Goal: Transaction & Acquisition: Purchase product/service

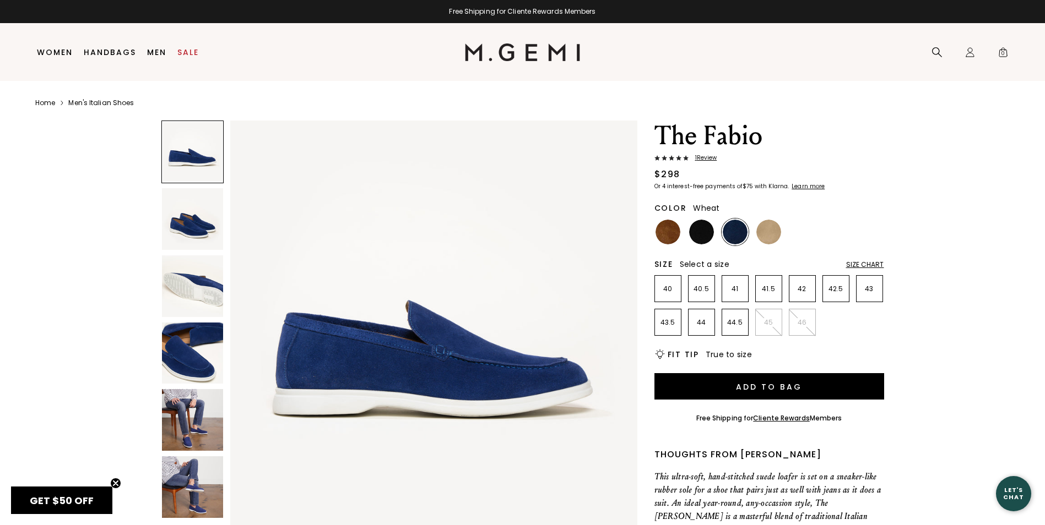
click at [770, 236] on img at bounding box center [768, 232] width 25 height 25
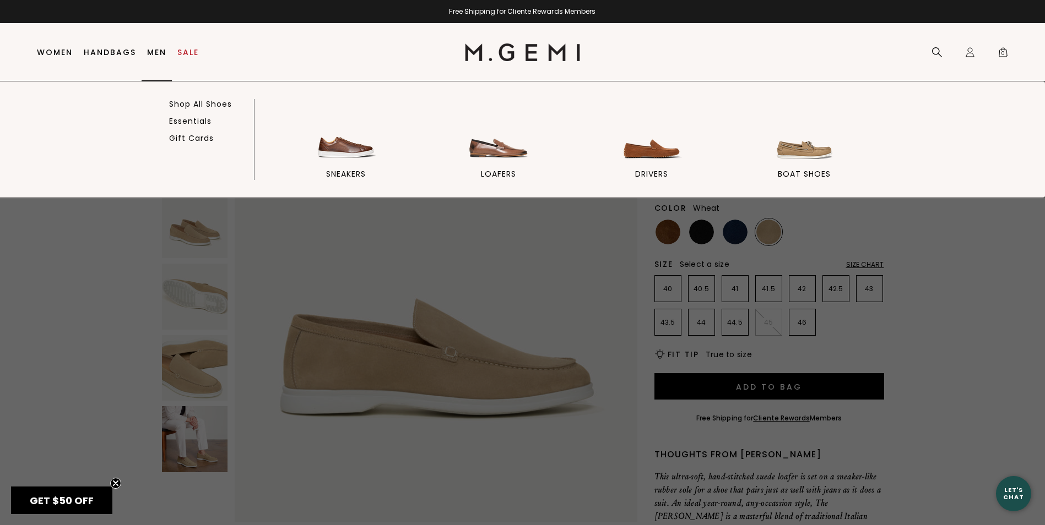
click at [157, 57] on link "Men" at bounding box center [156, 52] width 19 height 9
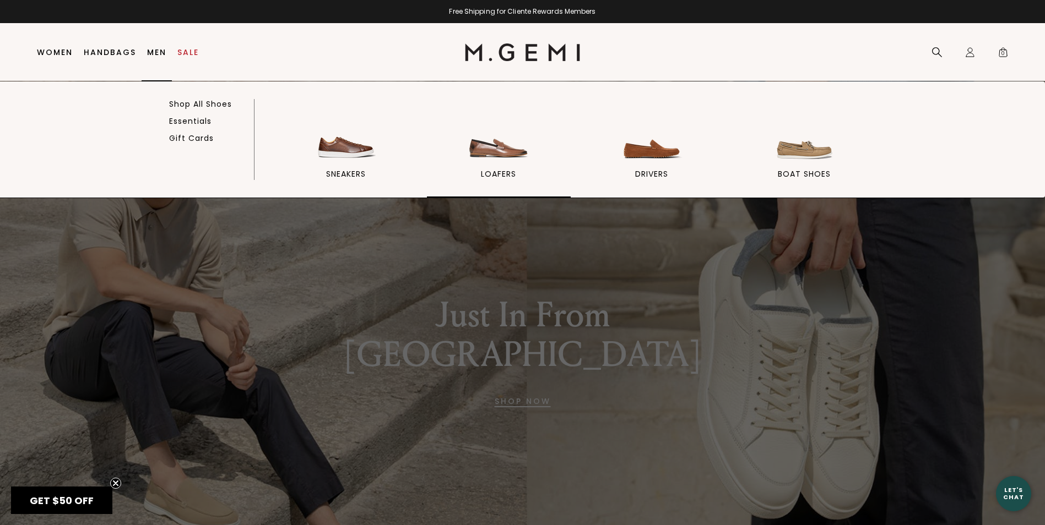
click at [503, 163] on img at bounding box center [499, 133] width 62 height 62
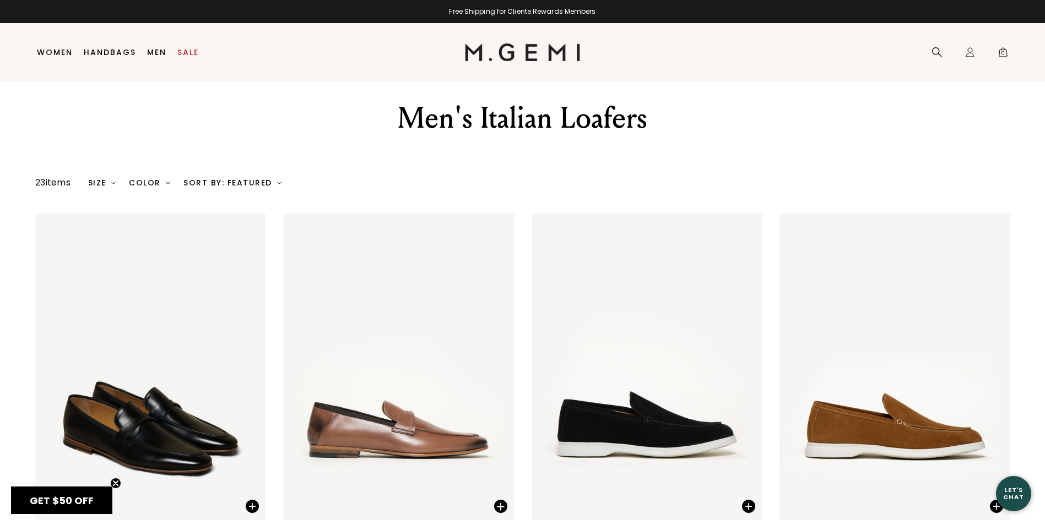
scroll to position [23, 0]
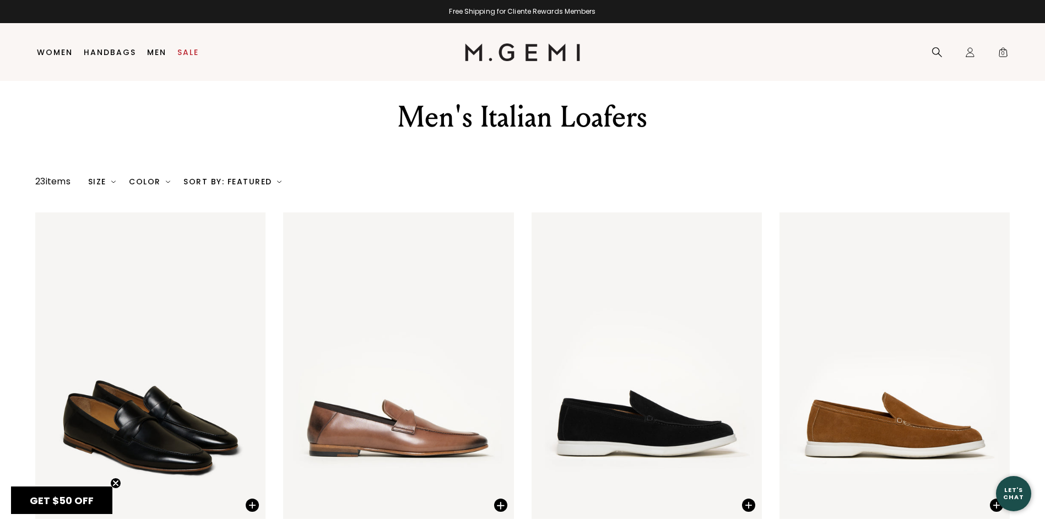
click at [242, 177] on div "Sort By: Featured" at bounding box center [232, 181] width 98 height 9
click at [155, 178] on div "Color" at bounding box center [149, 181] width 41 height 9
click at [186, 206] on div at bounding box center [184, 204] width 13 height 13
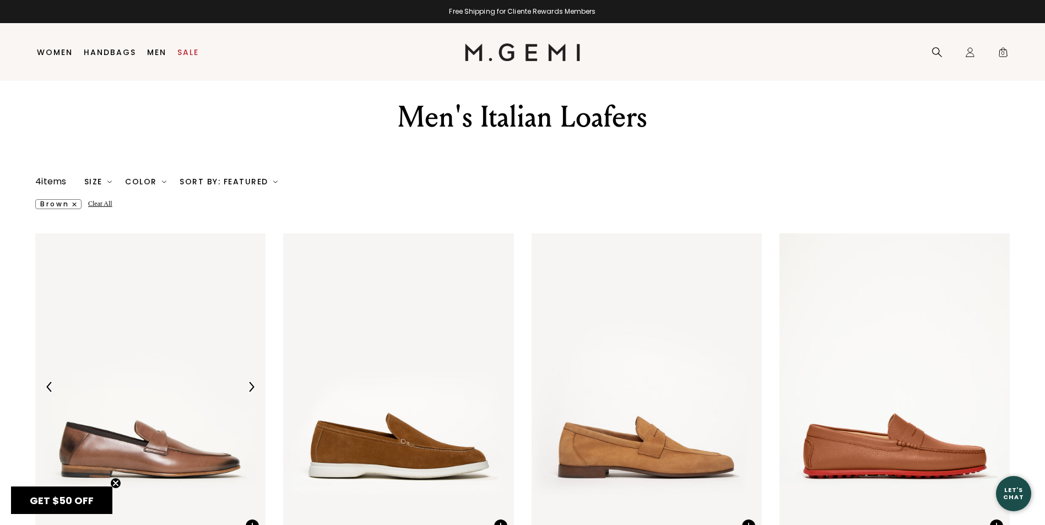
click at [324, 170] on main "Home Icons/8x8/chevron-right Men's italian loafers Men's Italian Loafers" at bounding box center [522, 475] width 1045 height 834
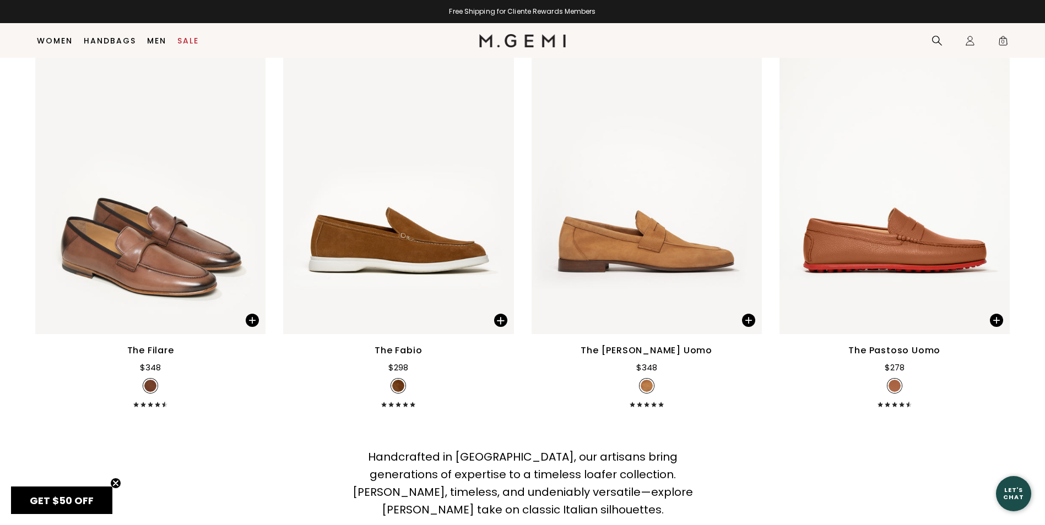
scroll to position [220, 0]
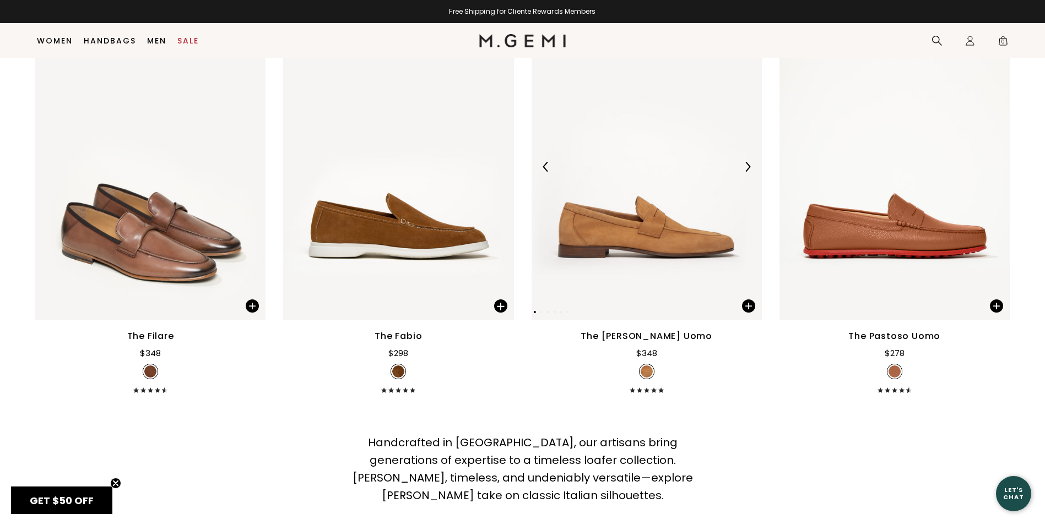
click at [667, 247] on img at bounding box center [646, 166] width 230 height 307
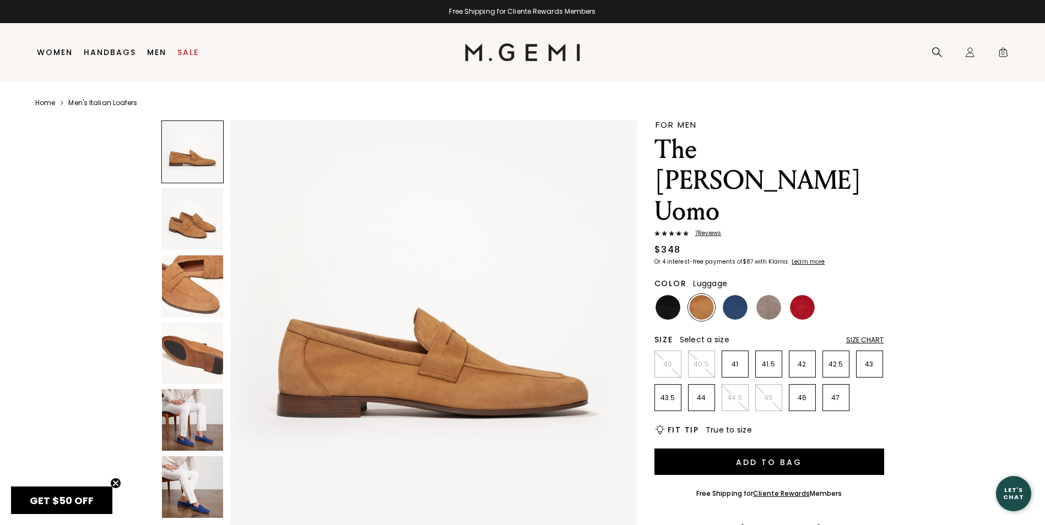
click at [703, 230] on span "7 Review s" at bounding box center [704, 233] width 33 height 7
drag, startPoint x: 703, startPoint y: 150, endPoint x: 831, endPoint y: 156, distance: 129.0
click at [831, 156] on h1 "The [PERSON_NAME] Uomo" at bounding box center [769, 180] width 230 height 93
copy h1 "Sacca Uomo"
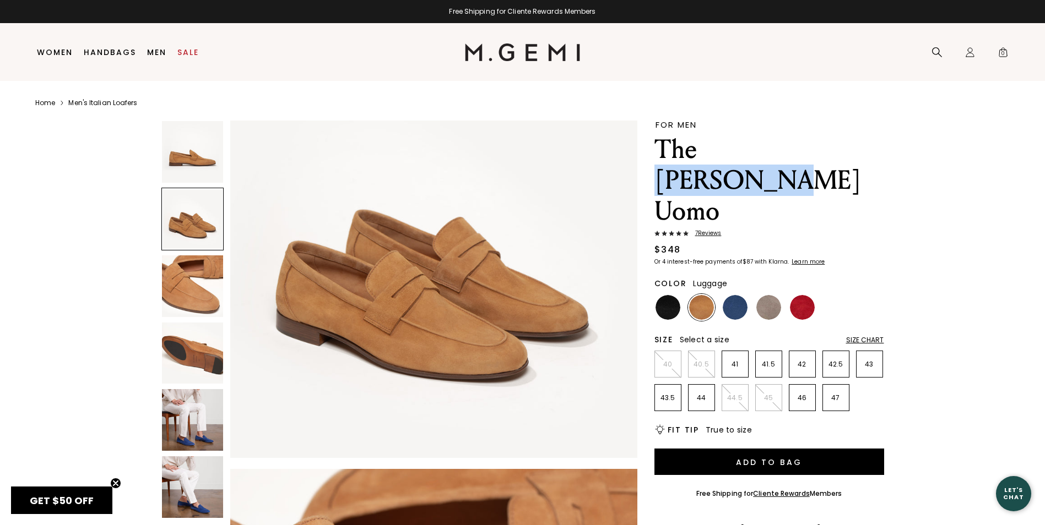
scroll to position [496, 0]
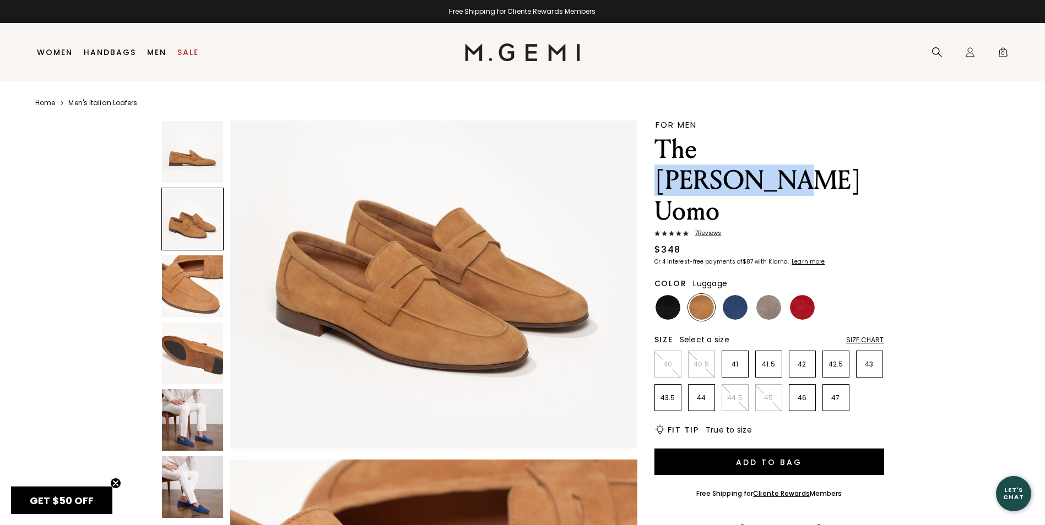
click at [350, 267] on img at bounding box center [433, 245] width 406 height 406
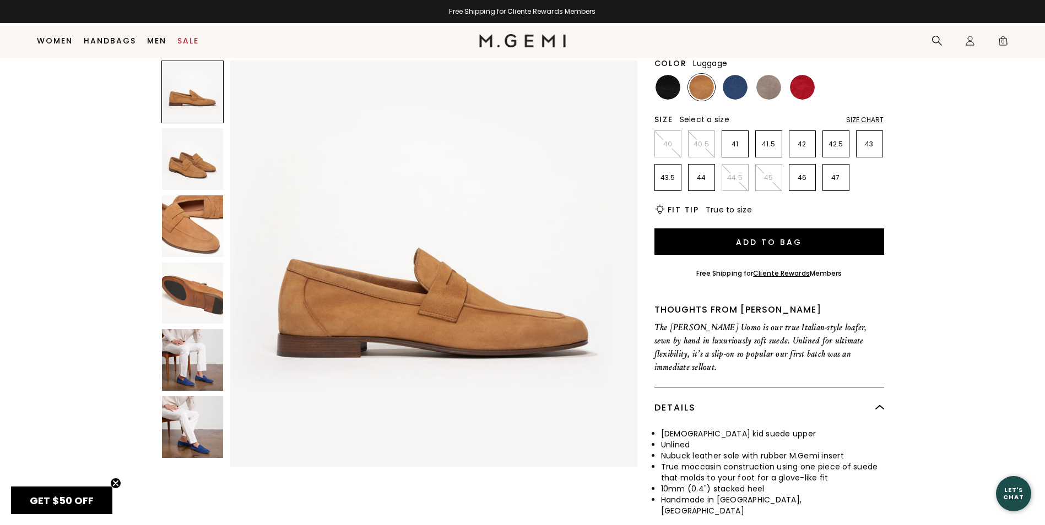
scroll to position [252, 0]
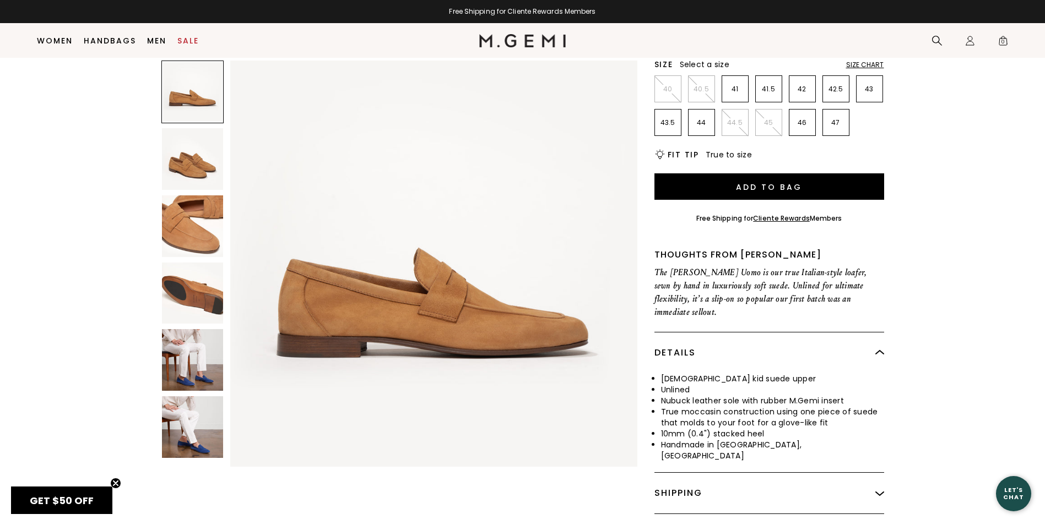
click at [703, 473] on div "Shipping" at bounding box center [769, 493] width 230 height 41
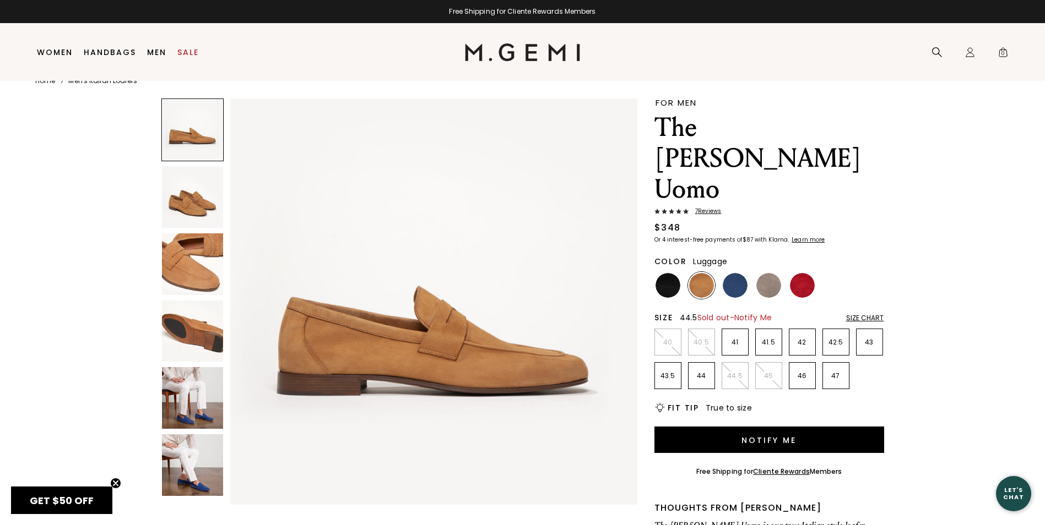
scroll to position [23, 0]
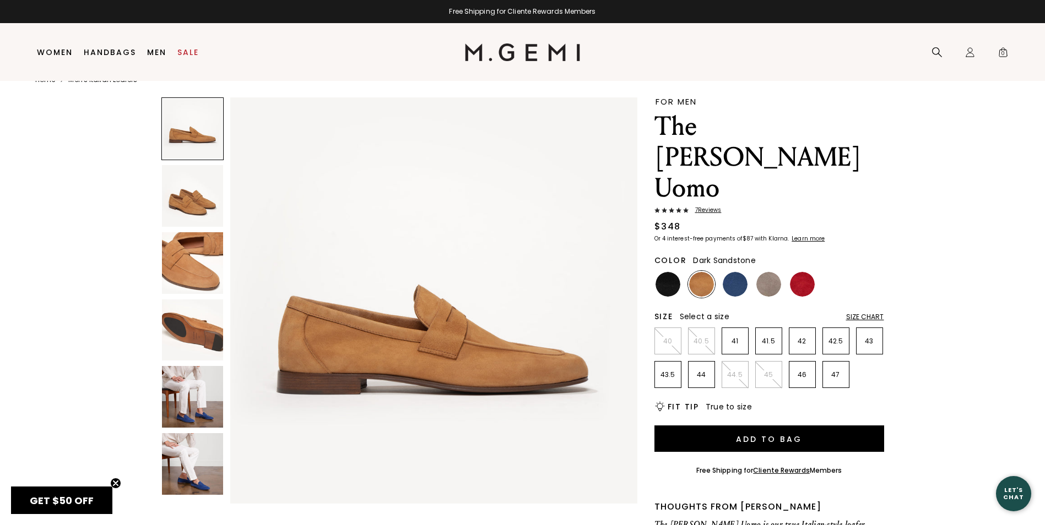
click at [764, 272] on img at bounding box center [768, 284] width 25 height 25
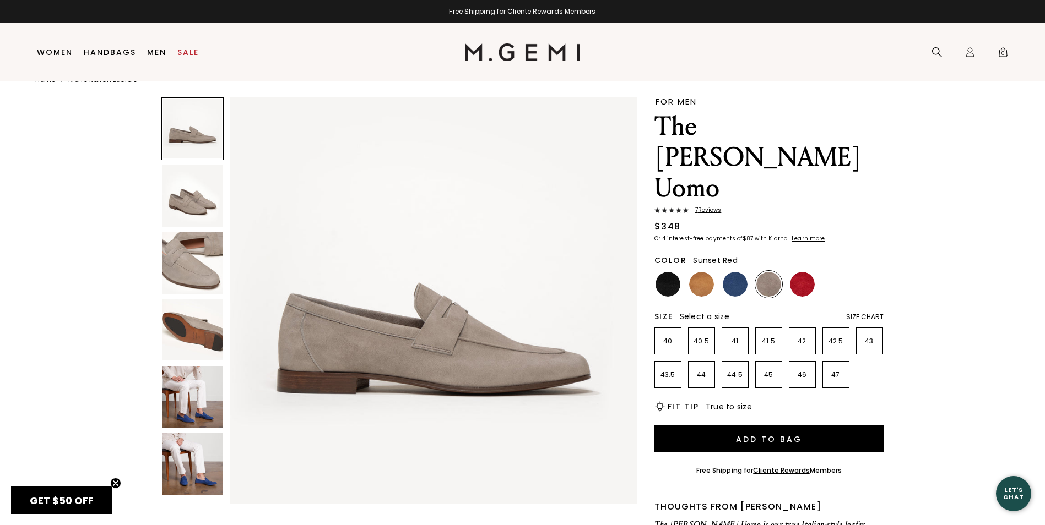
click at [794, 272] on img at bounding box center [802, 284] width 25 height 25
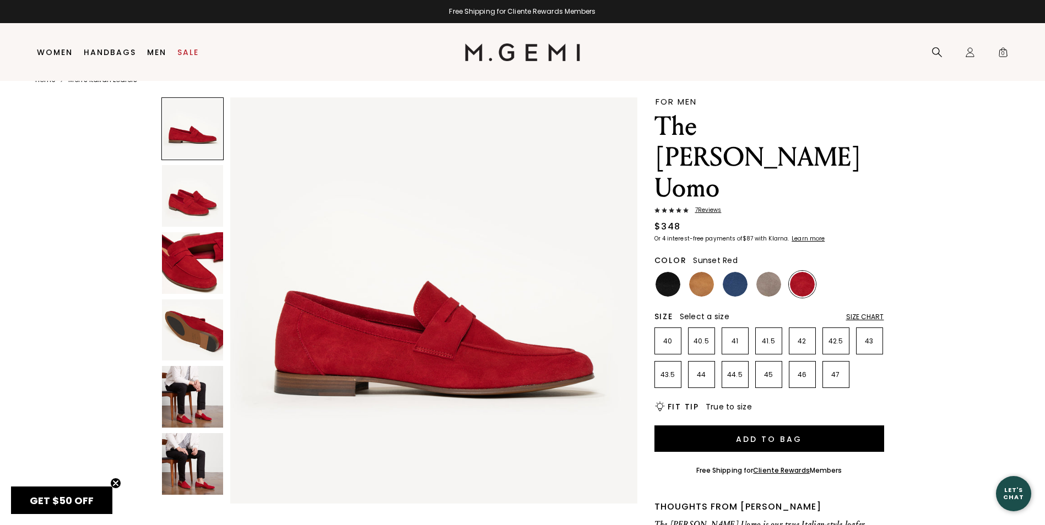
click at [194, 398] on img at bounding box center [193, 397] width 62 height 62
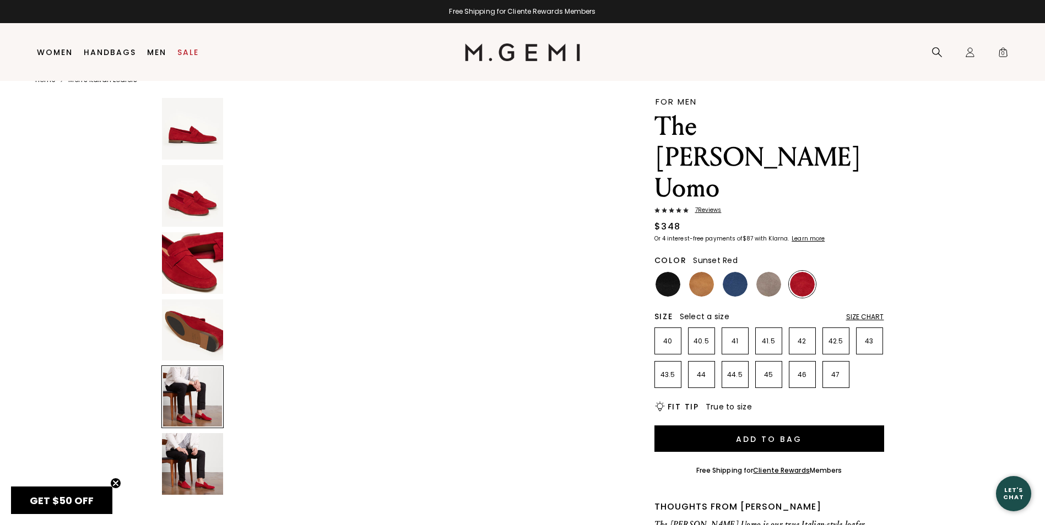
scroll to position [1637, 0]
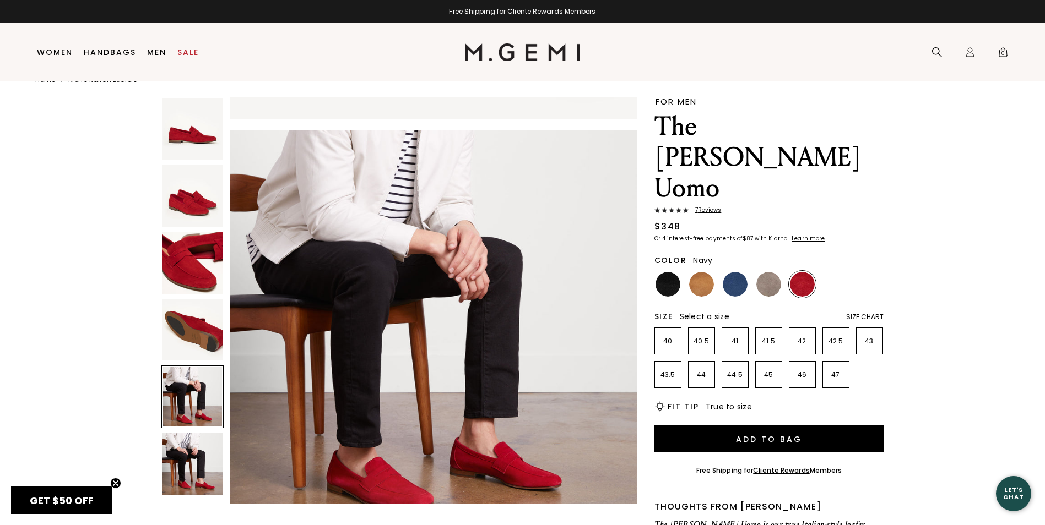
click at [741, 272] on img at bounding box center [734, 284] width 25 height 25
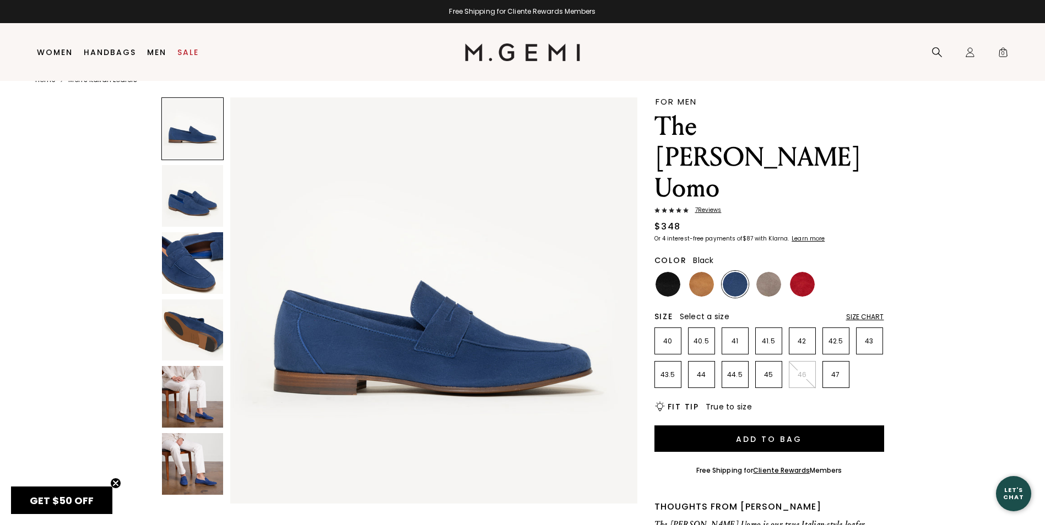
click at [662, 272] on img at bounding box center [667, 284] width 25 height 25
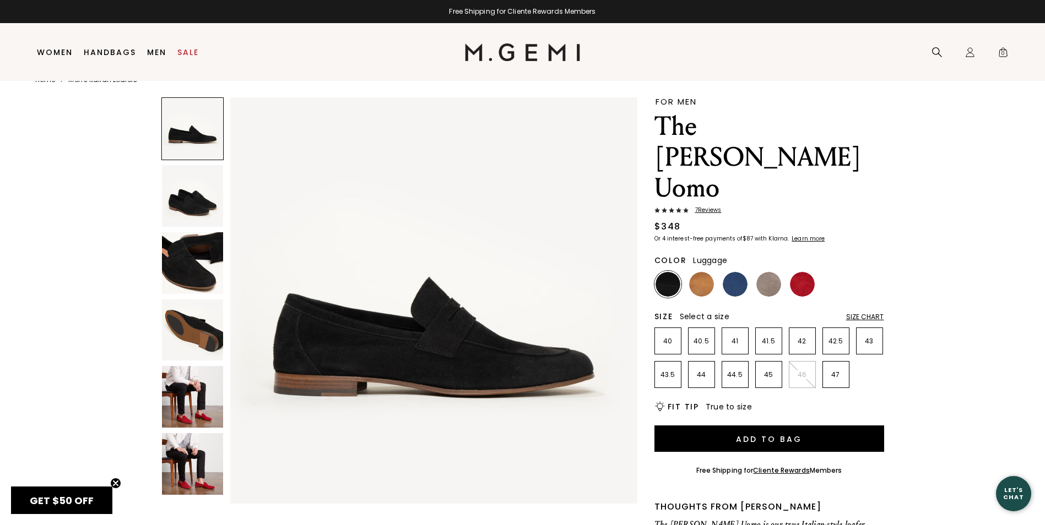
click at [710, 272] on img at bounding box center [701, 284] width 25 height 25
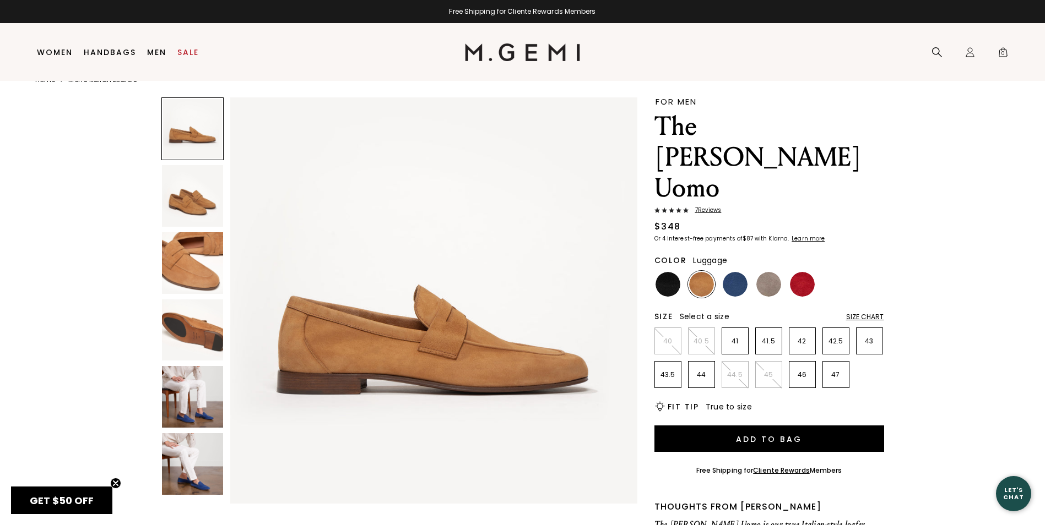
click at [191, 256] on img at bounding box center [193, 263] width 62 height 62
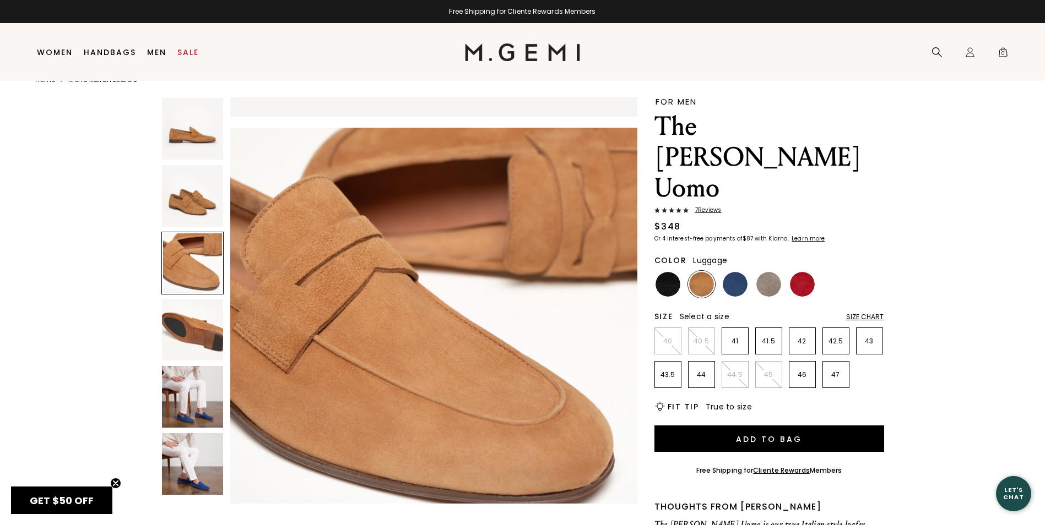
scroll to position [818, 0]
